Goal: Task Accomplishment & Management: Use online tool/utility

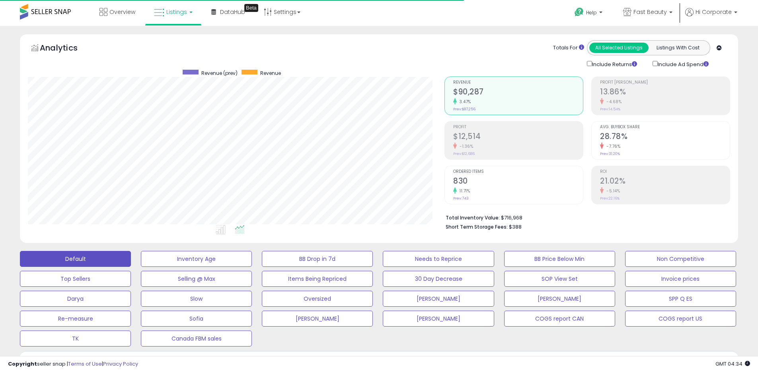
scroll to position [163, 417]
click at [644, 17] on p "Fast Beauty" at bounding box center [647, 13] width 49 height 10
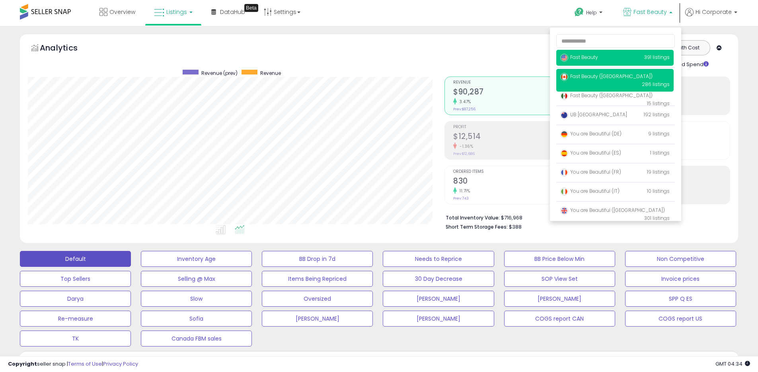
click at [614, 76] on span "Fast Beauty ([GEOGRAPHIC_DATA])" at bounding box center [606, 76] width 92 height 7
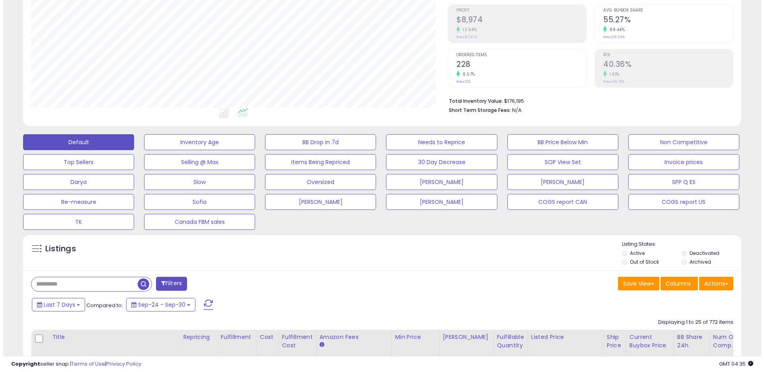
scroll to position [173, 0]
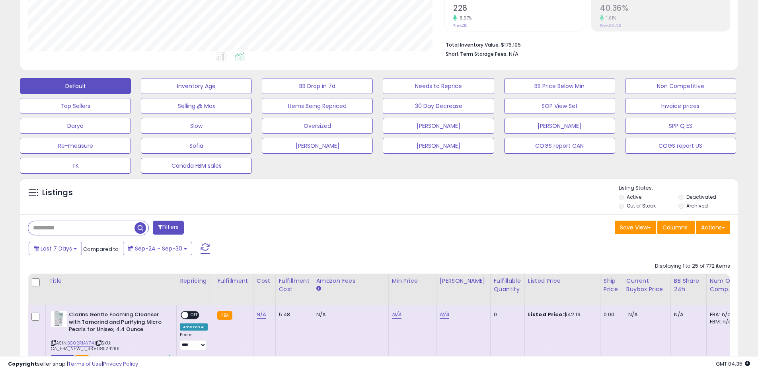
click at [686, 208] on li "Archived" at bounding box center [708, 206] width 59 height 9
click at [640, 203] on label "Out of Stock" at bounding box center [641, 205] width 29 height 7
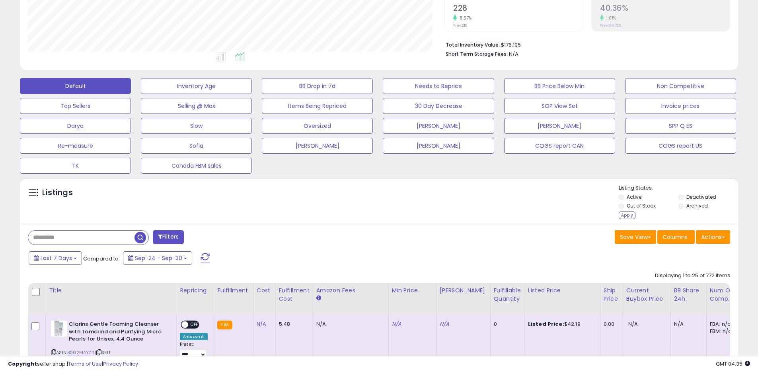
click at [634, 198] on label "Active" at bounding box center [634, 196] width 15 height 7
click at [695, 203] on label "Archived" at bounding box center [697, 205] width 21 height 7
click at [632, 219] on div "Listing States: Active Deactivated Out of Stock Archived Apply" at bounding box center [678, 202] width 119 height 37
click at [629, 216] on div "Apply" at bounding box center [627, 215] width 17 height 8
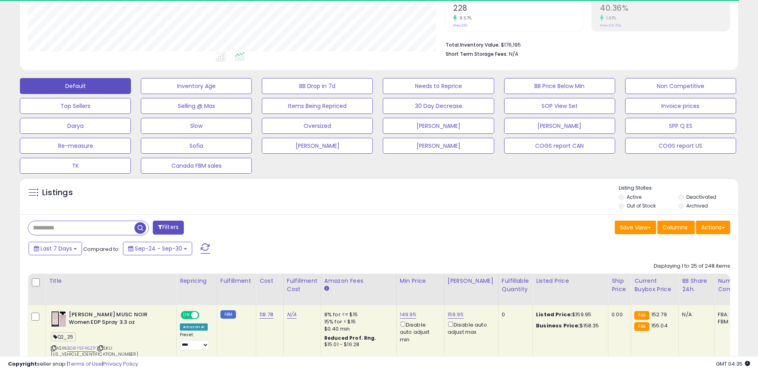
scroll to position [397853, 397600]
click at [720, 225] on button "Actions" at bounding box center [713, 228] width 34 height 14
click at [685, 274] on link "Export All Columns" at bounding box center [680, 278] width 87 height 12
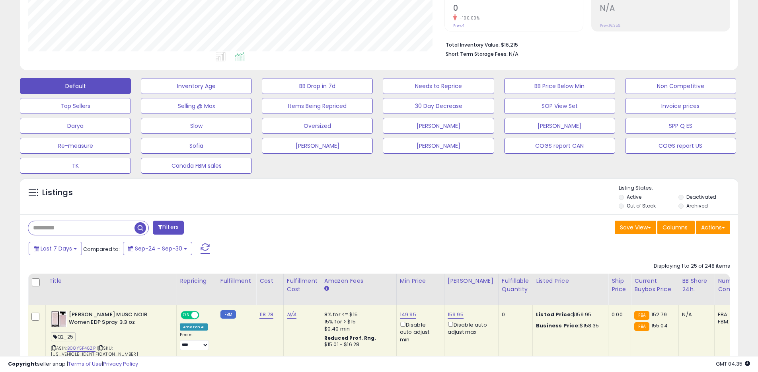
scroll to position [163, 417]
